Goal: Task Accomplishment & Management: Complete application form

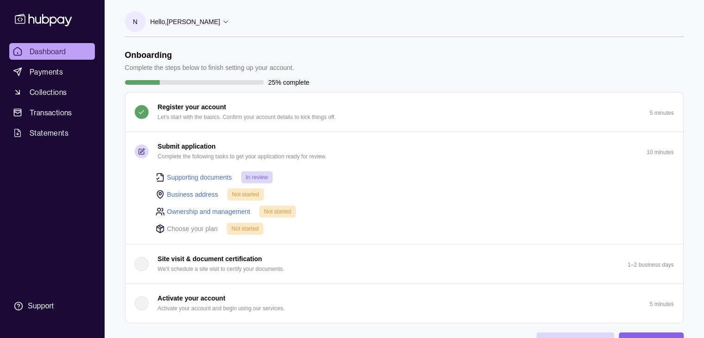
click at [186, 195] on link "Business address" at bounding box center [192, 194] width 51 height 10
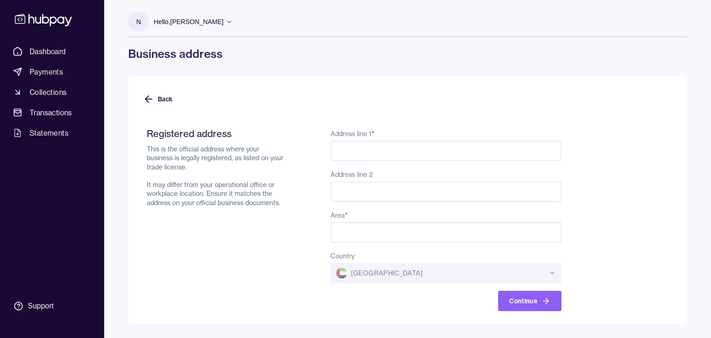
click at [391, 156] on input "Address line 1 *" at bounding box center [445, 151] width 231 height 20
click at [149, 102] on icon at bounding box center [148, 98] width 11 height 11
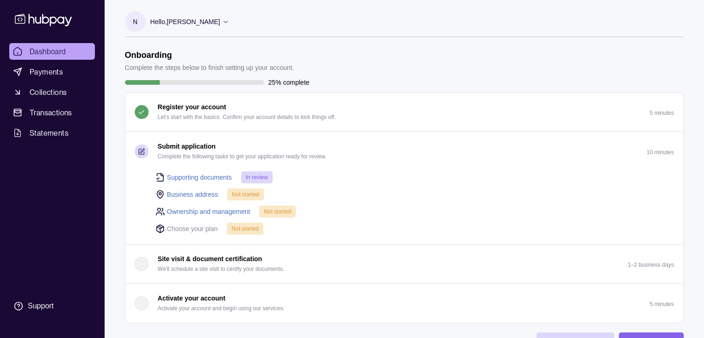
click at [192, 210] on link "Ownership and management" at bounding box center [208, 211] width 83 height 10
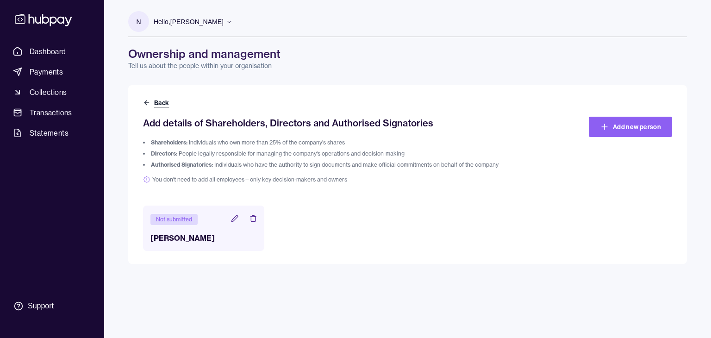
click at [150, 105] on button "Back" at bounding box center [157, 102] width 28 height 9
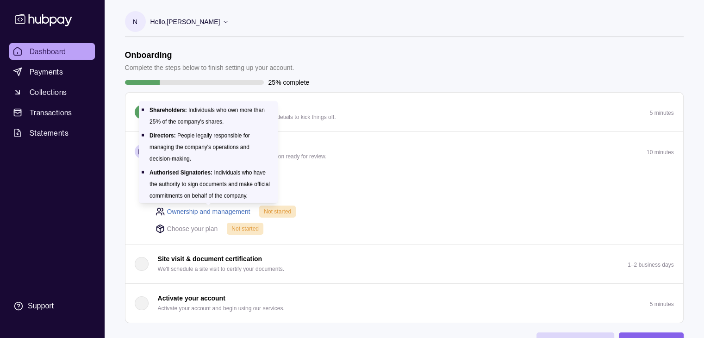
click at [187, 213] on link "Ownership and management" at bounding box center [208, 211] width 83 height 10
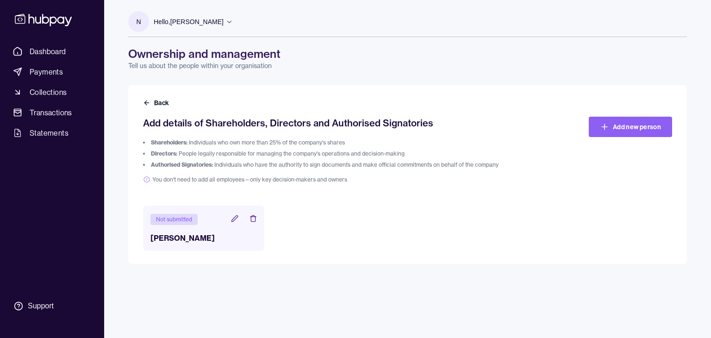
click at [183, 239] on h3 "[PERSON_NAME]" at bounding box center [203, 237] width 106 height 11
click at [234, 216] on icon at bounding box center [234, 218] width 7 height 7
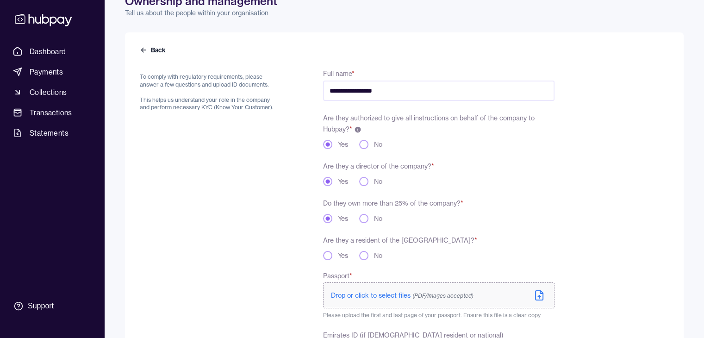
scroll to position [33, 0]
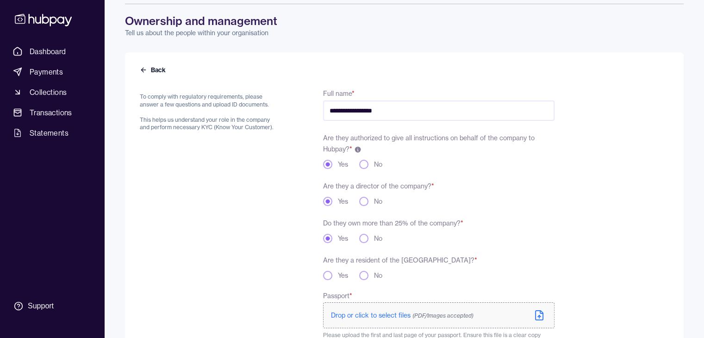
click at [329, 277] on button "Yes" at bounding box center [327, 275] width 9 height 9
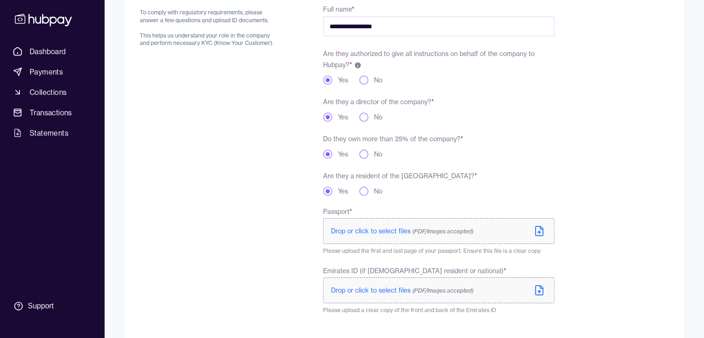
scroll to position [172, 0]
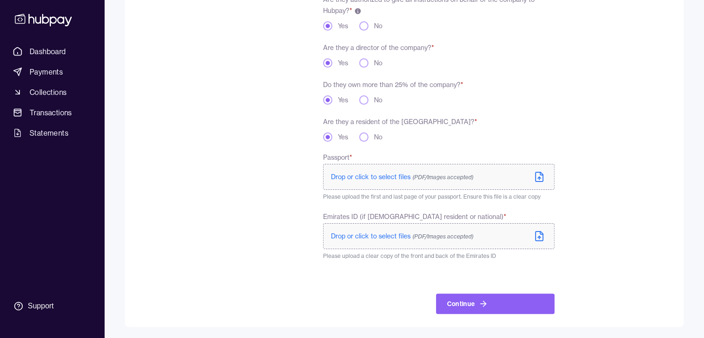
click at [380, 177] on span "Drop or click to select files (PDF/Images accepted)" at bounding box center [402, 177] width 143 height 8
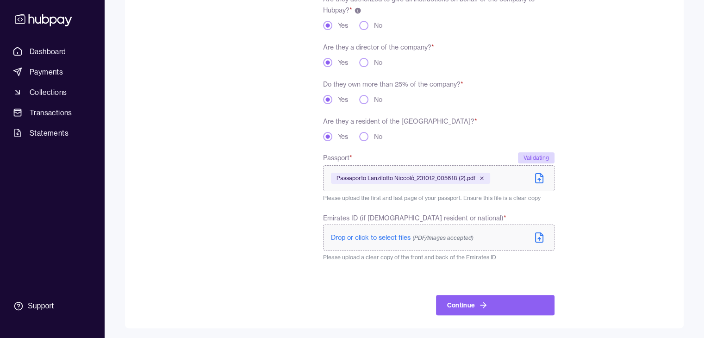
click at [350, 235] on span "Drop or click to select files (PDF/Images accepted)" at bounding box center [402, 237] width 143 height 8
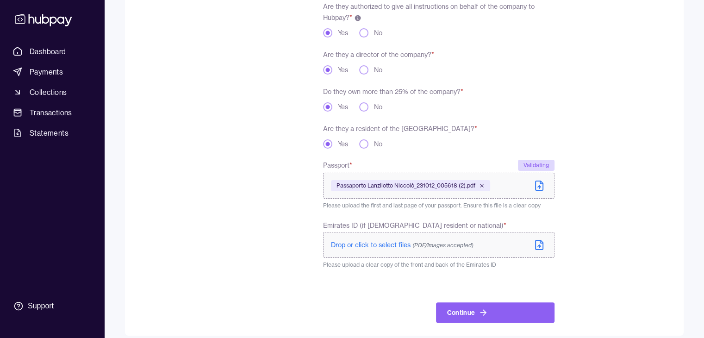
scroll to position [174, 0]
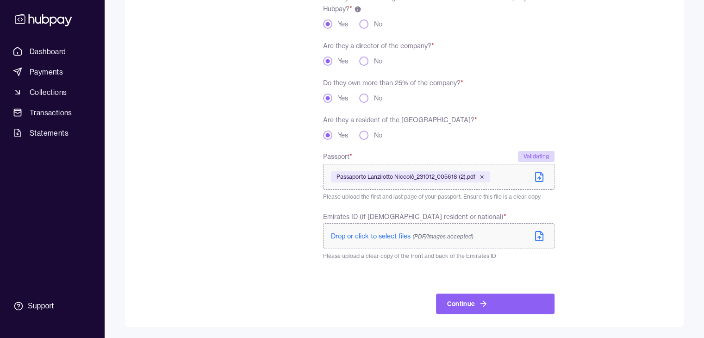
click at [370, 235] on span "Drop or click to select files (PDF/Images accepted)" at bounding box center [402, 236] width 143 height 8
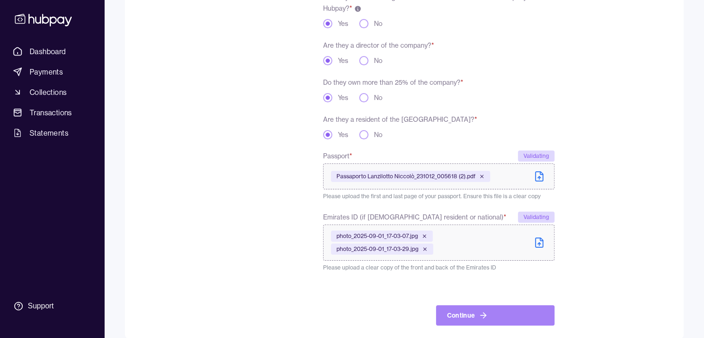
click at [513, 319] on button "Continue" at bounding box center [495, 315] width 118 height 20
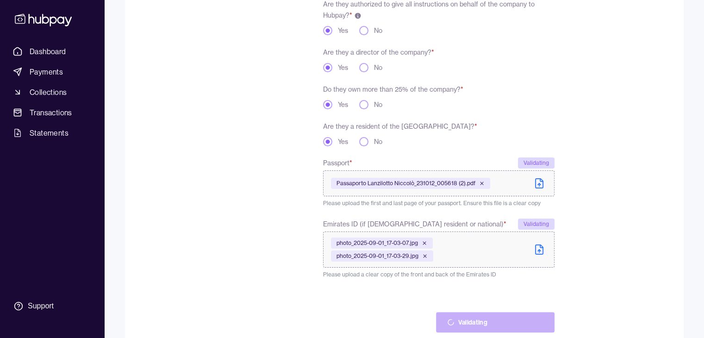
scroll to position [205, 0]
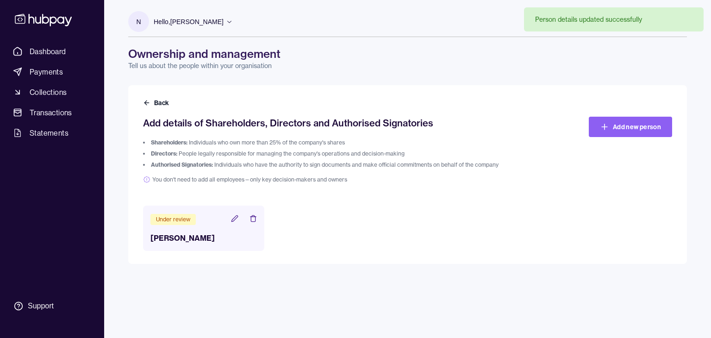
click at [192, 233] on h3 "[PERSON_NAME]" at bounding box center [203, 237] width 106 height 11
click at [232, 224] on header "Under review" at bounding box center [203, 219] width 106 height 12
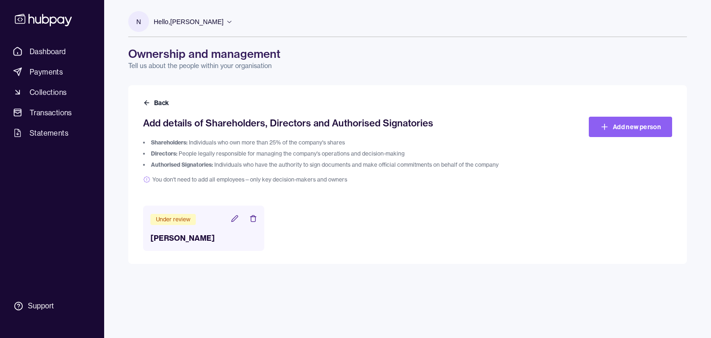
drag, startPoint x: 231, startPoint y: 220, endPoint x: 242, endPoint y: 215, distance: 11.4
click at [231, 220] on icon at bounding box center [234, 218] width 6 height 6
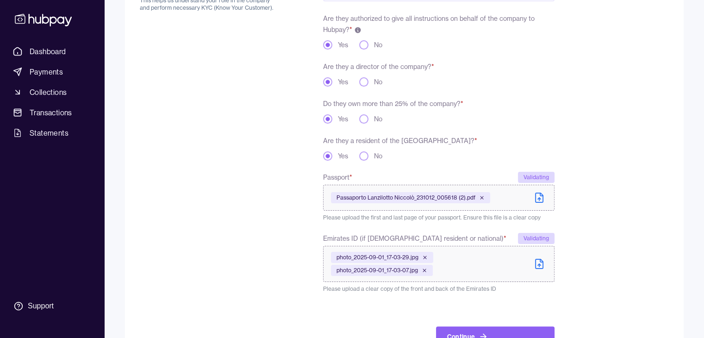
scroll to position [185, 0]
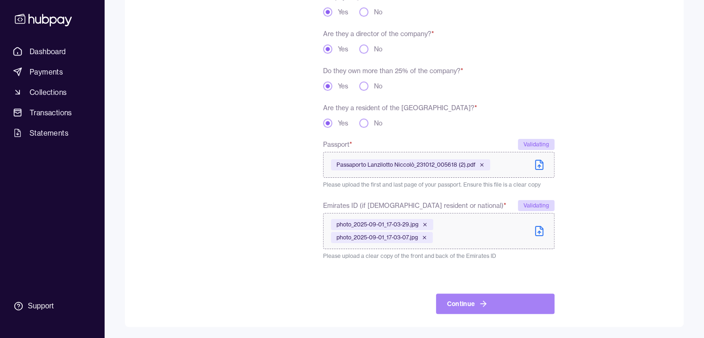
click at [521, 304] on button "Continue" at bounding box center [495, 303] width 118 height 20
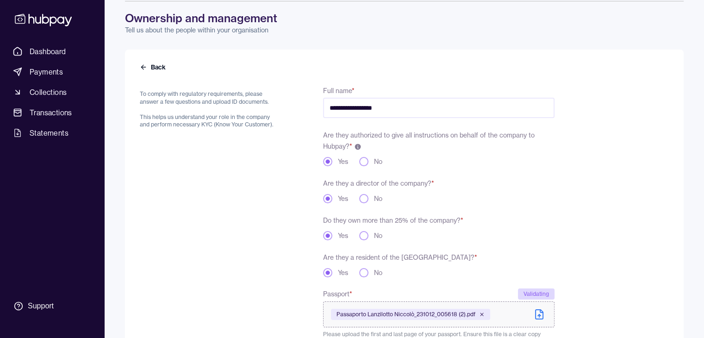
scroll to position [0, 0]
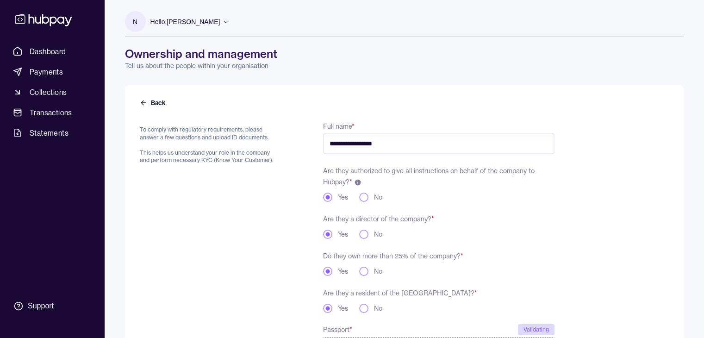
click at [144, 96] on div "**********" at bounding box center [404, 308] width 559 height 447
click at [164, 104] on button "Back" at bounding box center [154, 102] width 28 height 9
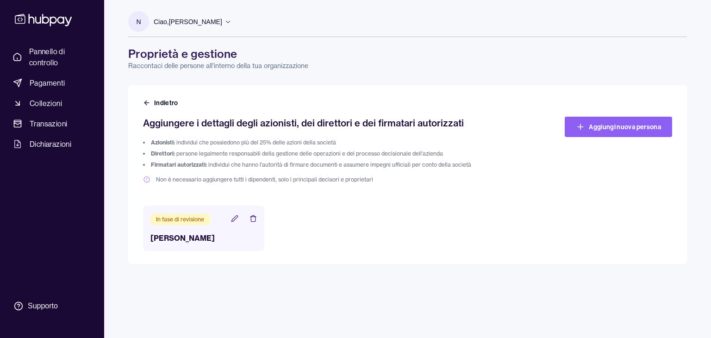
drag, startPoint x: 410, startPoint y: 248, endPoint x: 433, endPoint y: 250, distance: 23.8
click at [410, 248] on div "In fase di revisione [PERSON_NAME]" at bounding box center [407, 227] width 529 height 45
click at [147, 99] on icon at bounding box center [146, 102] width 7 height 7
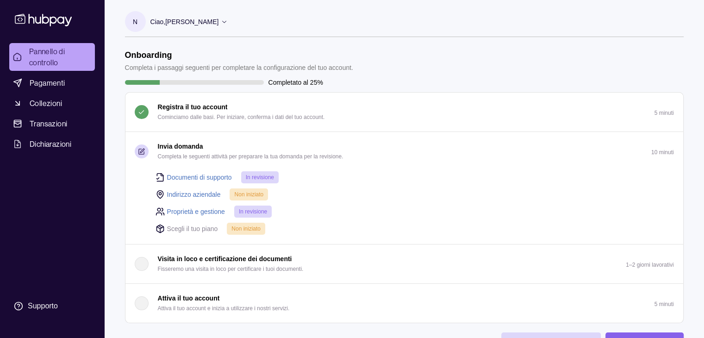
click at [236, 232] on p "Non iniziato" at bounding box center [245, 228] width 29 height 10
click at [199, 227] on font "Scegli il tuo piano" at bounding box center [192, 228] width 51 height 7
click at [198, 227] on font "Scegli il tuo piano" at bounding box center [192, 228] width 51 height 7
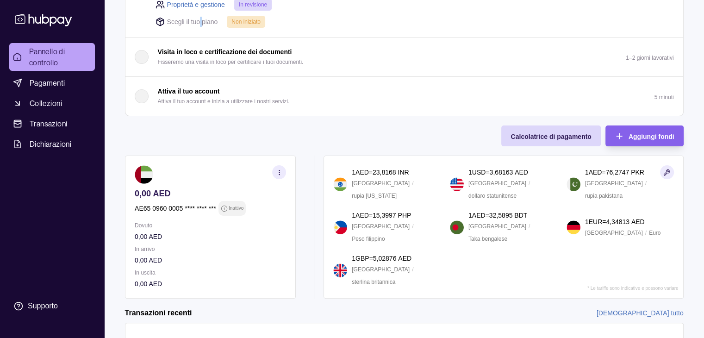
scroll to position [185, 0]
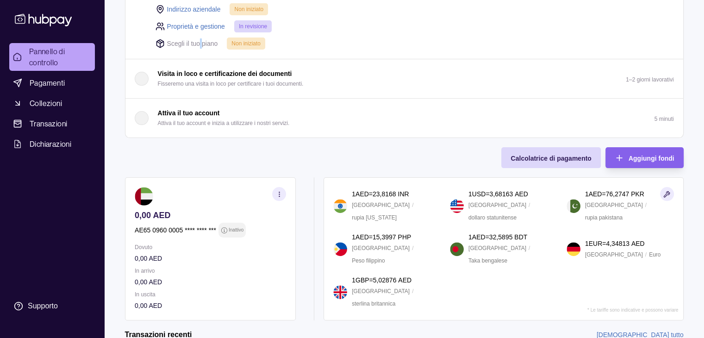
click at [218, 120] on font "Attiva il tuo account e inizia a utilizzare i nostri servizi." at bounding box center [224, 123] width 132 height 6
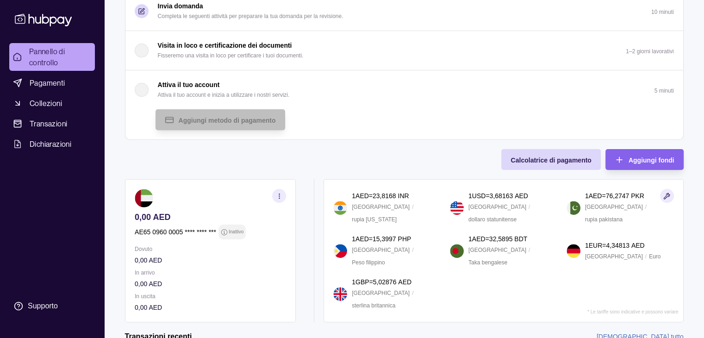
scroll to position [93, 0]
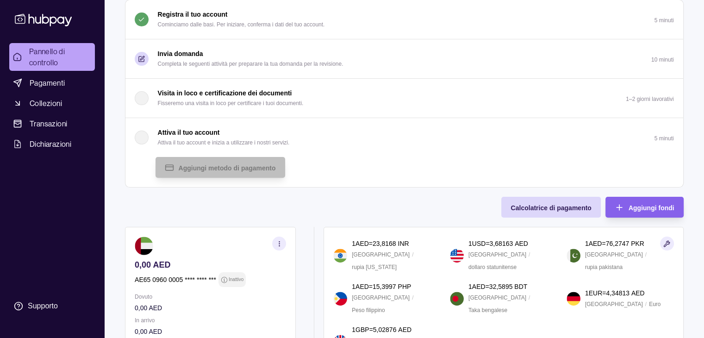
click at [220, 63] on font "Completa le seguenti attività per preparare la tua domanda per la revisione." at bounding box center [251, 64] width 186 height 6
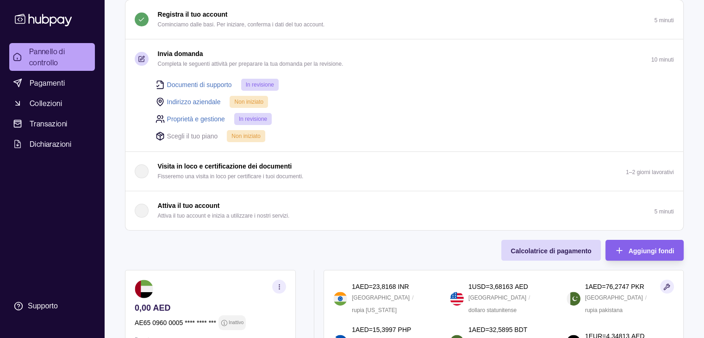
scroll to position [185, 0]
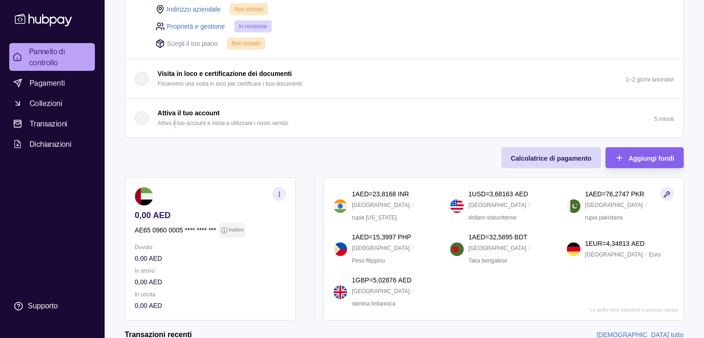
drag, startPoint x: 211, startPoint y: 147, endPoint x: 174, endPoint y: 147, distance: 37.0
click at [174, 147] on div "Onboarding Completa i passaggi seguenti per completare la configurazione del tu…" at bounding box center [404, 92] width 559 height 455
click at [212, 122] on font "Attiva il tuo account e inizia a utilizzare i nostri servizi." at bounding box center [224, 123] width 132 height 6
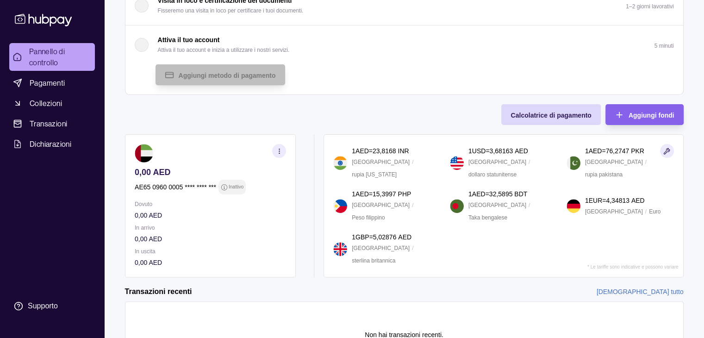
click at [237, 108] on div "Onboarding Completa i passaggi seguenti per completare la configurazione del tu…" at bounding box center [404, 71] width 559 height 412
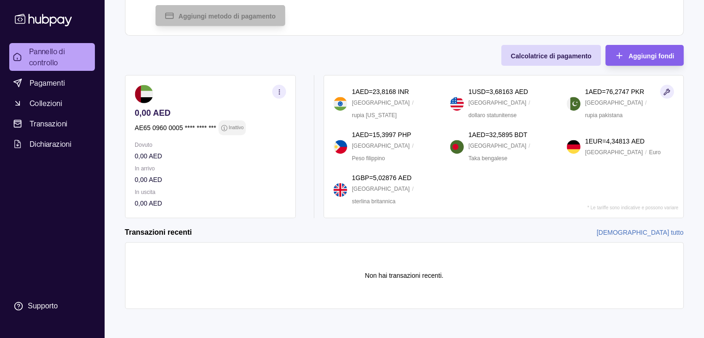
scroll to position [0, 0]
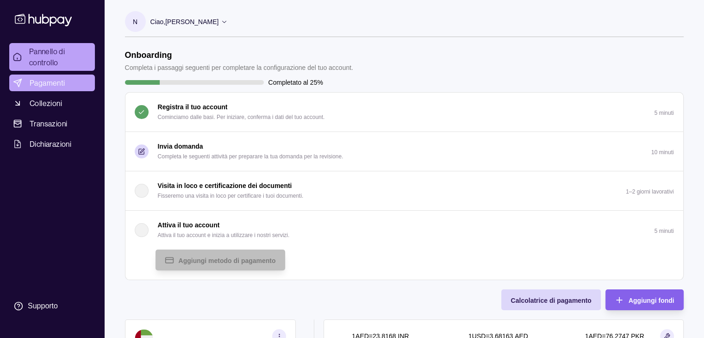
click at [50, 86] on font "Pagamenti" at bounding box center [48, 82] width 36 height 9
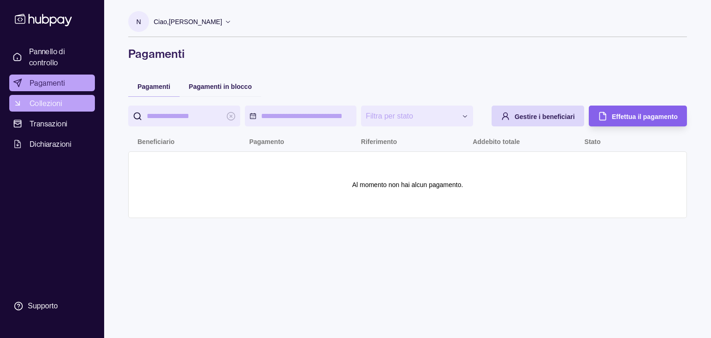
click at [48, 103] on font "Collezioni" at bounding box center [46, 103] width 32 height 9
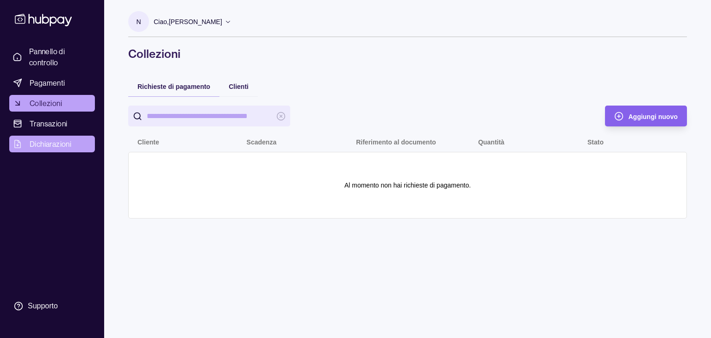
click at [49, 146] on font "Dichiarazioni" at bounding box center [51, 143] width 42 height 9
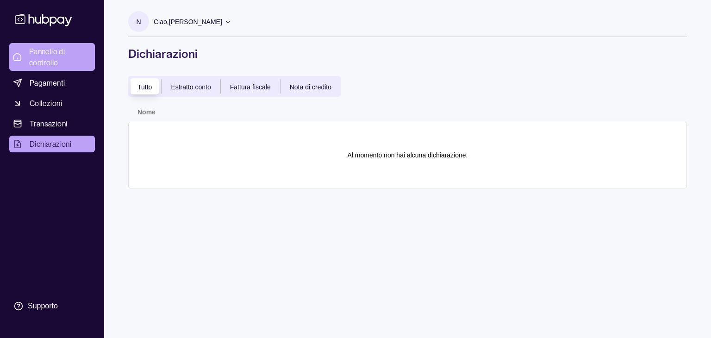
click at [48, 52] on font "Pannello di controllo" at bounding box center [47, 57] width 36 height 20
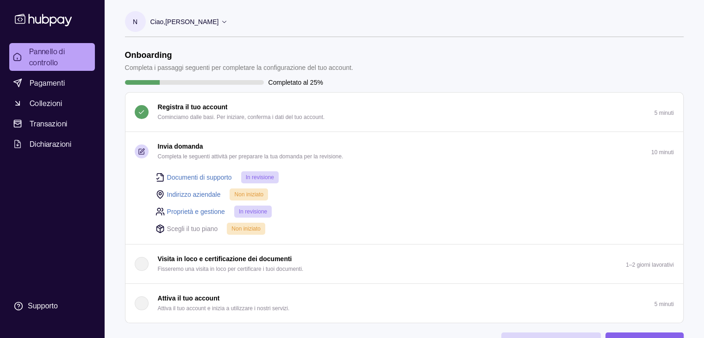
drag, startPoint x: 540, startPoint y: 77, endPoint x: 494, endPoint y: 69, distance: 46.9
click at [494, 69] on header "Onboarding Completa i passaggi seguenti per completare la configurazione del tu…" at bounding box center [404, 61] width 559 height 23
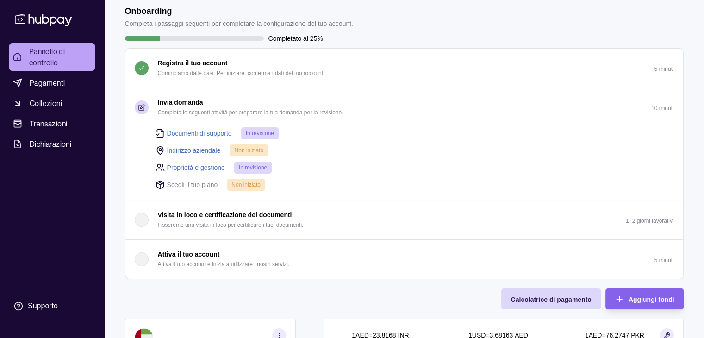
scroll to position [231, 0]
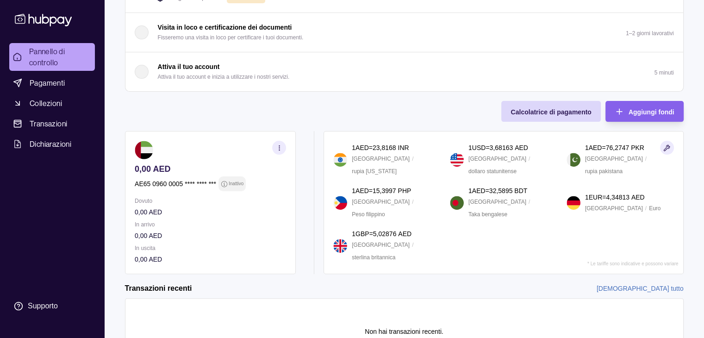
drag, startPoint x: 498, startPoint y: 79, endPoint x: 459, endPoint y: 97, distance: 43.3
click at [459, 97] on div "Onboarding Completa i passaggi seguenti per completare la configurazione del tu…" at bounding box center [404, 46] width 559 height 455
click at [650, 106] on div "Aggiungi fondi" at bounding box center [651, 111] width 46 height 11
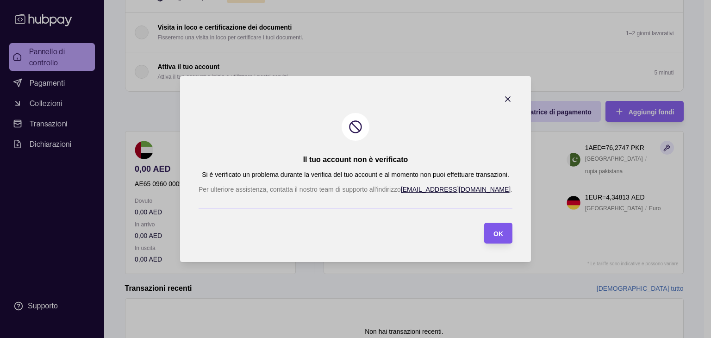
click at [500, 232] on section "OK" at bounding box center [498, 233] width 28 height 21
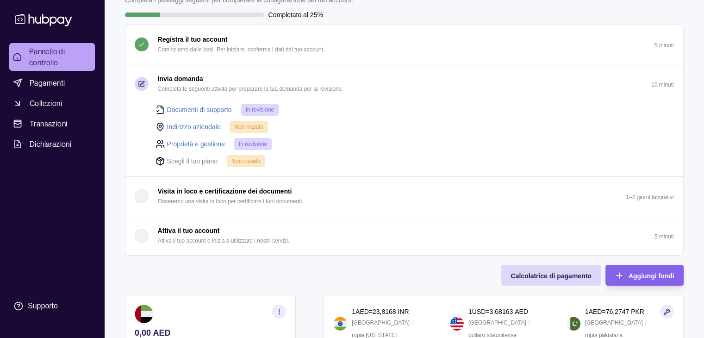
scroll to position [0, 0]
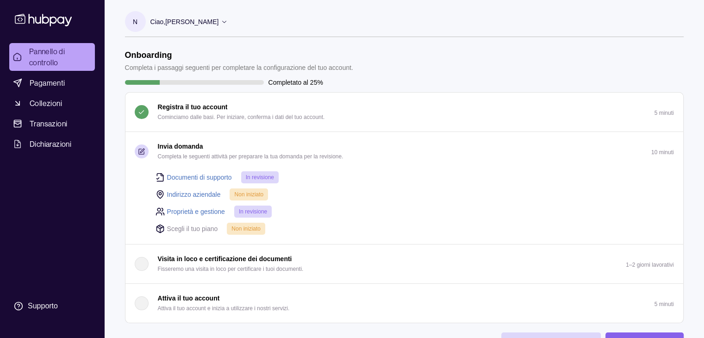
click at [135, 18] on font "N" at bounding box center [135, 21] width 5 height 7
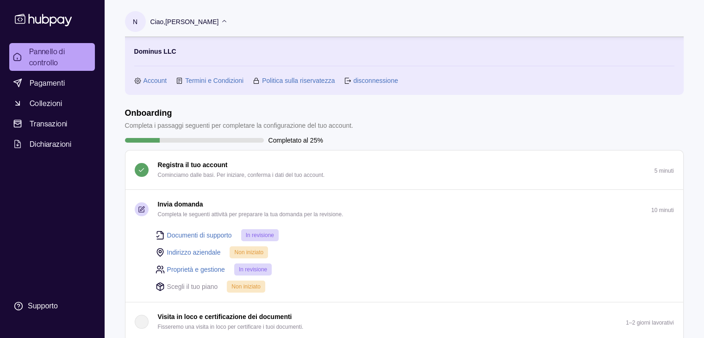
scroll to position [139, 0]
